Goal: Information Seeking & Learning: Learn about a topic

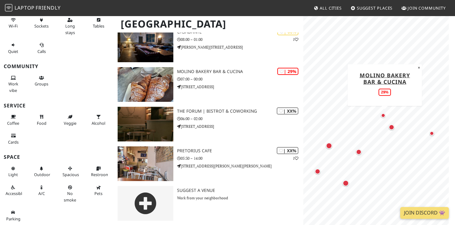
scroll to position [263, 0]
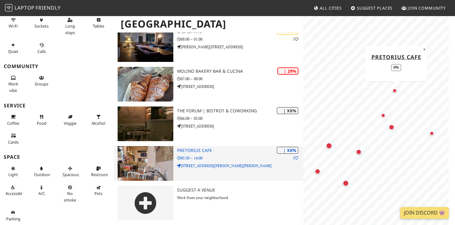
click at [195, 158] on p "05:30 – 14:00" at bounding box center [240, 158] width 126 height 6
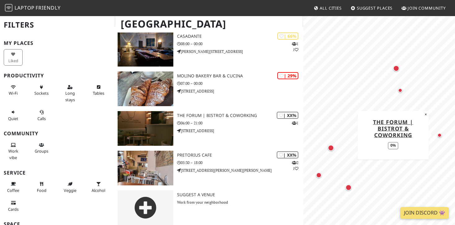
scroll to position [260, 0]
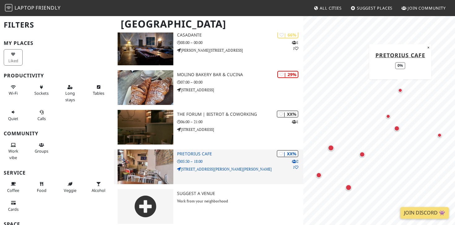
click at [185, 155] on h3 "Pretorius Cafe" at bounding box center [240, 153] width 126 height 5
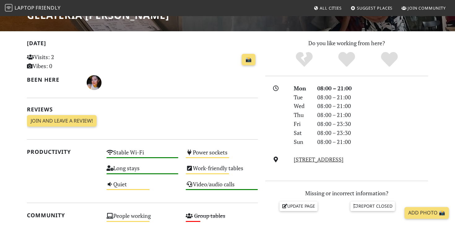
scroll to position [178, 0]
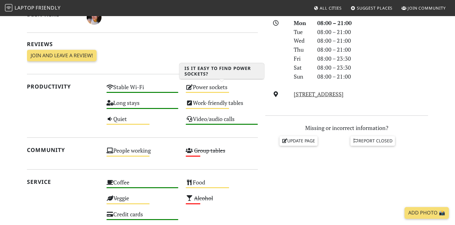
click at [209, 86] on div "Power sockets Medium" at bounding box center [222, 90] width 80 height 16
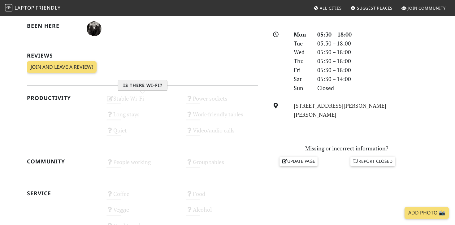
scroll to position [269, 0]
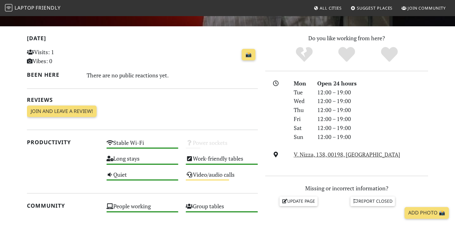
scroll to position [123, 0]
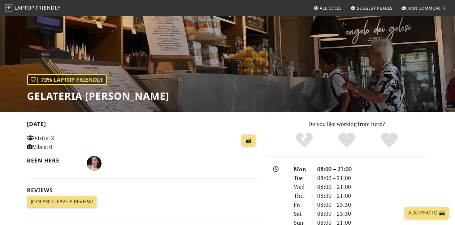
scroll to position [30, 0]
